Goal: Obtain resource: Download file/media

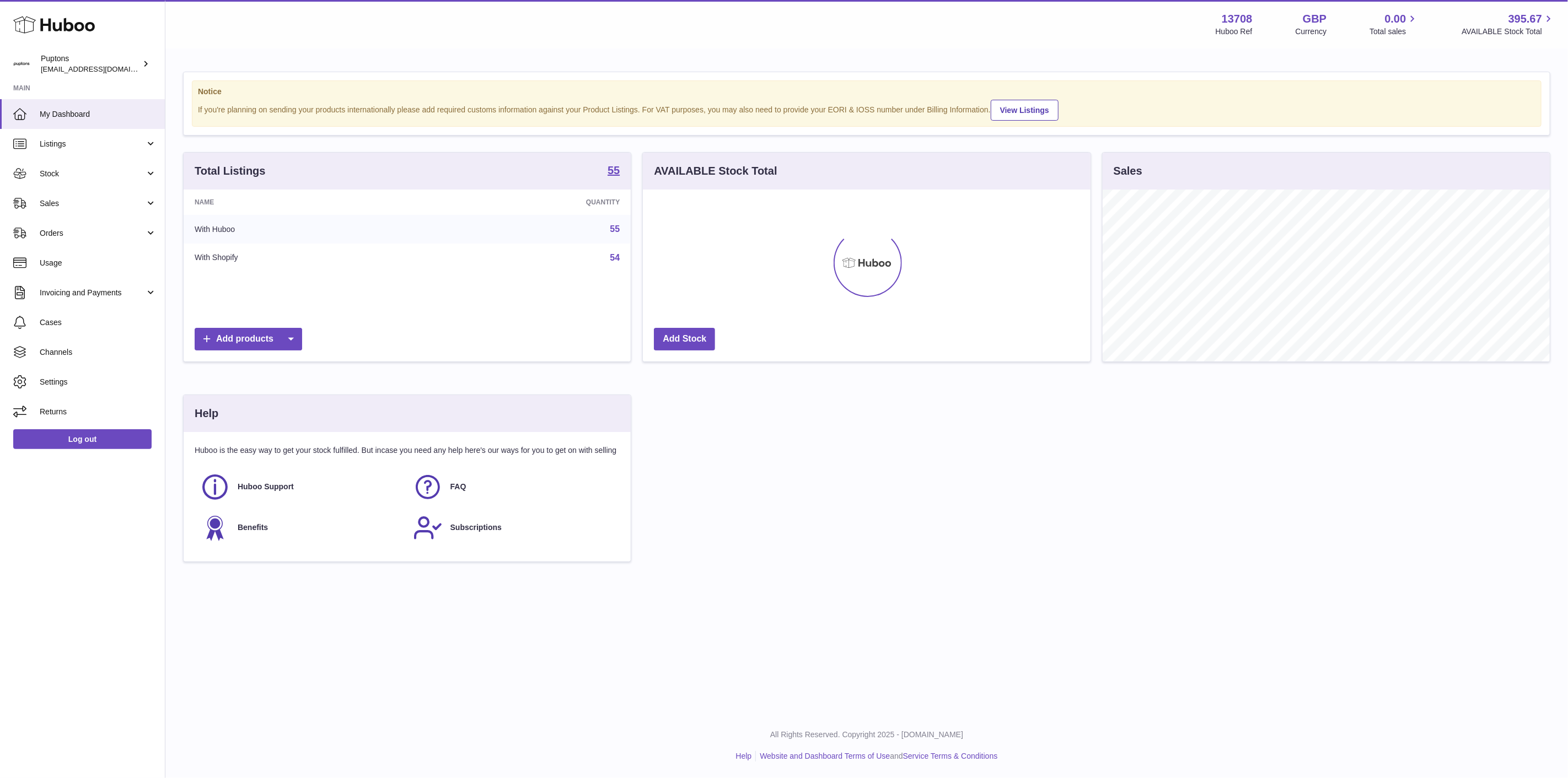
scroll to position [172, 447]
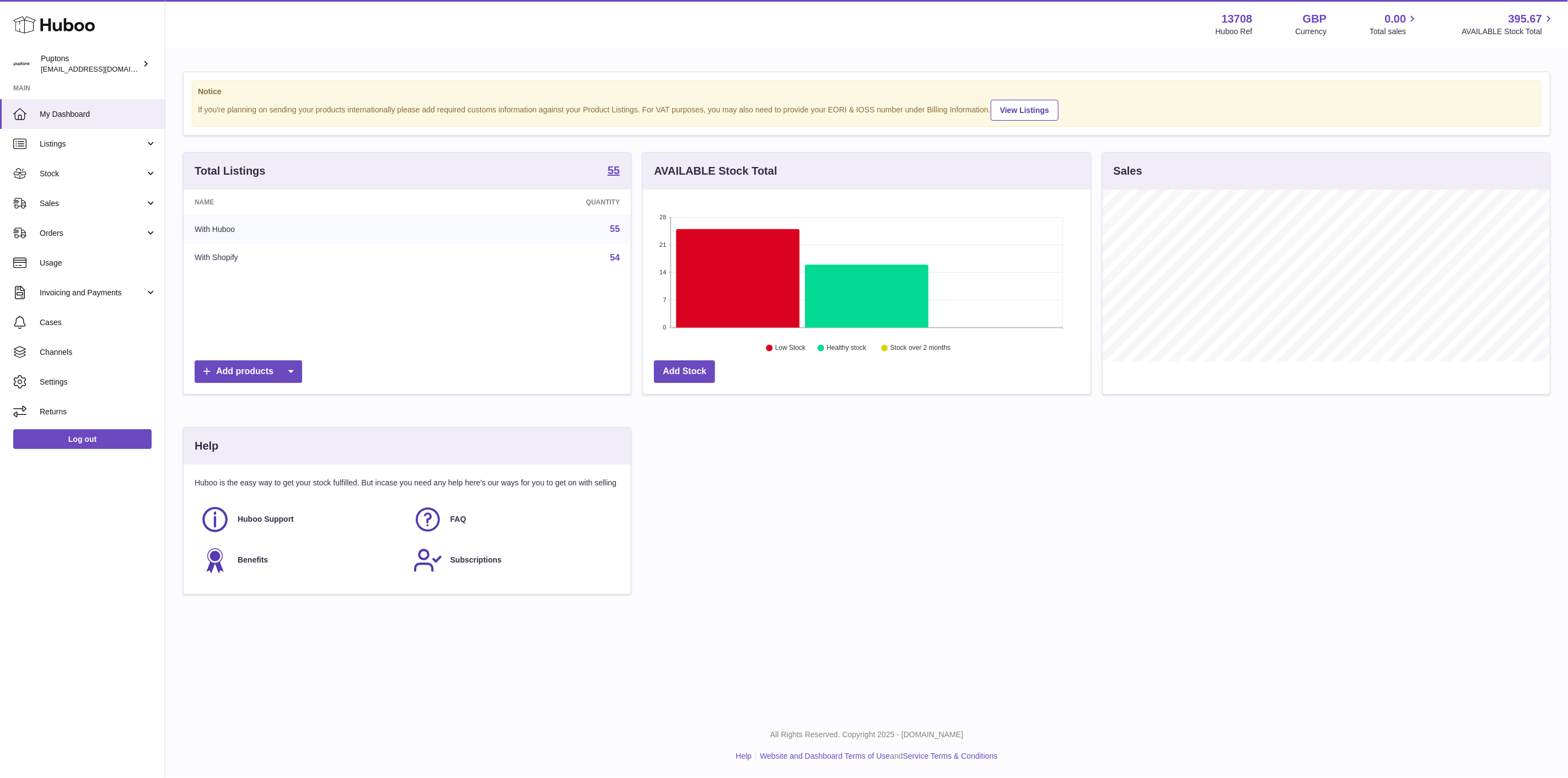
click at [61, 178] on span "Stock" at bounding box center [92, 174] width 105 height 11
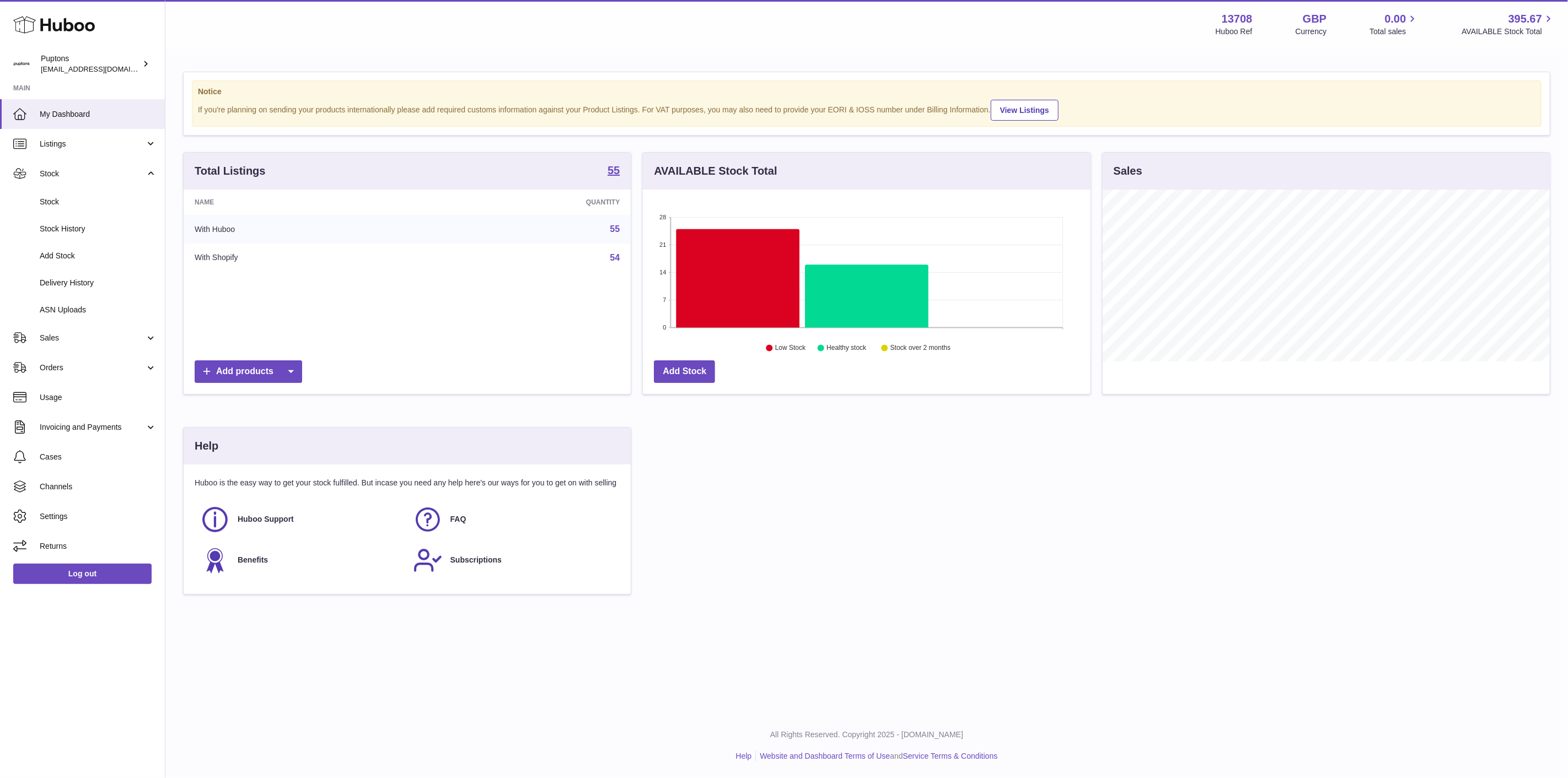
click at [62, 196] on link "Stock" at bounding box center [83, 201] width 165 height 27
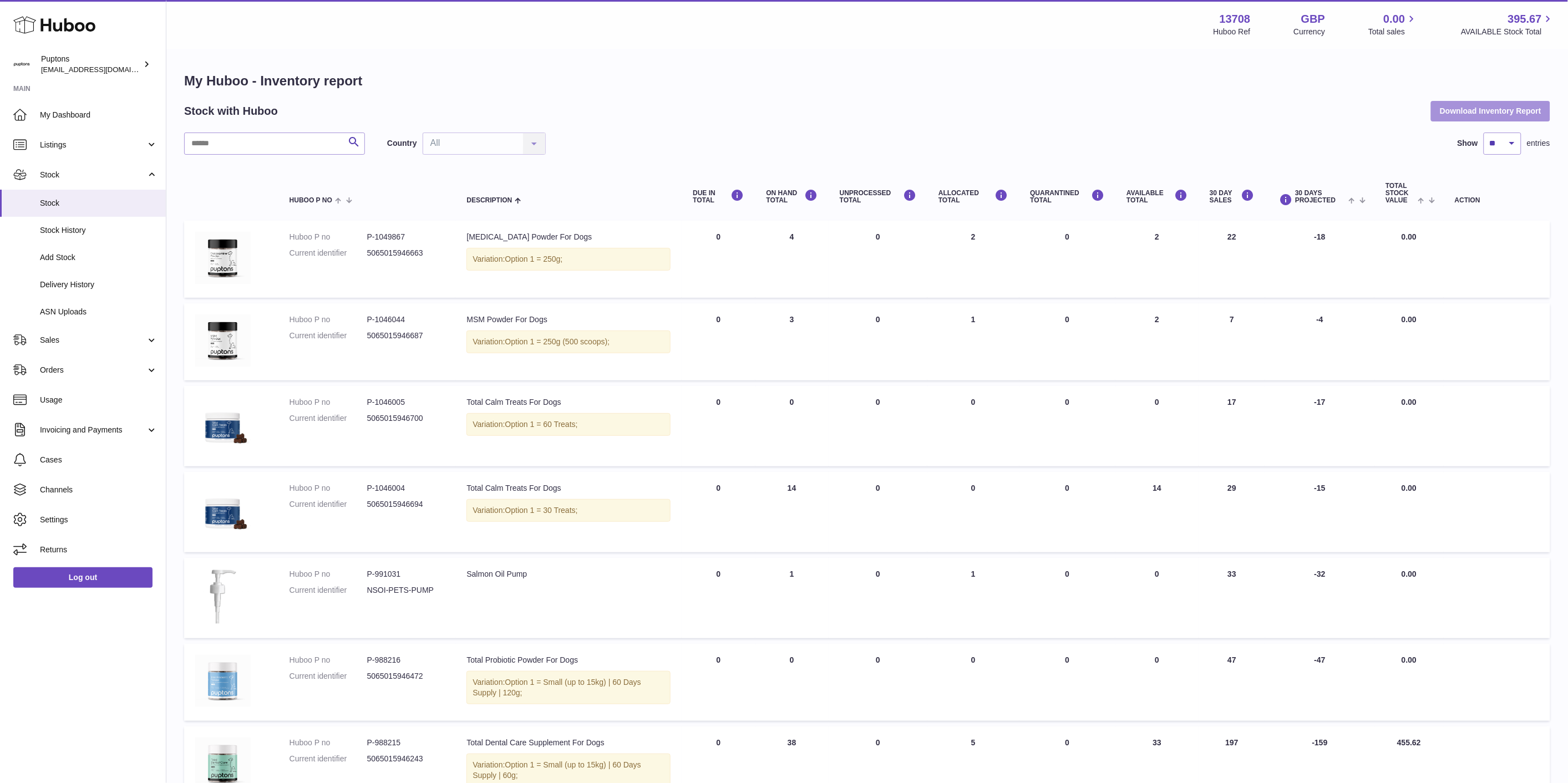
drag, startPoint x: 1498, startPoint y: 116, endPoint x: 1452, endPoint y: 113, distance: 46.1
click at [1496, 116] on button "Download Inventory Report" at bounding box center [1491, 111] width 119 height 20
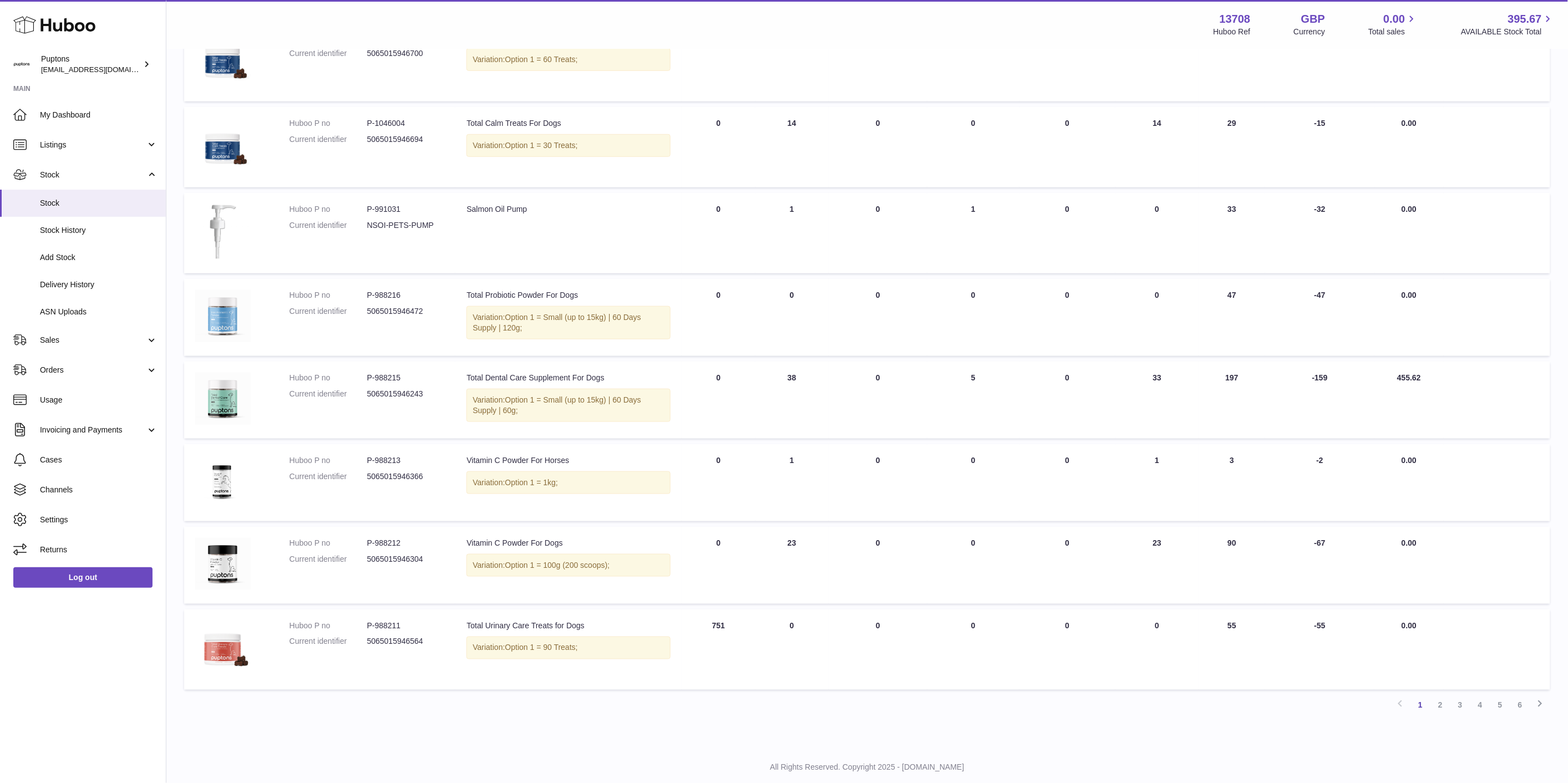
scroll to position [370, 0]
